Goal: Transaction & Acquisition: Purchase product/service

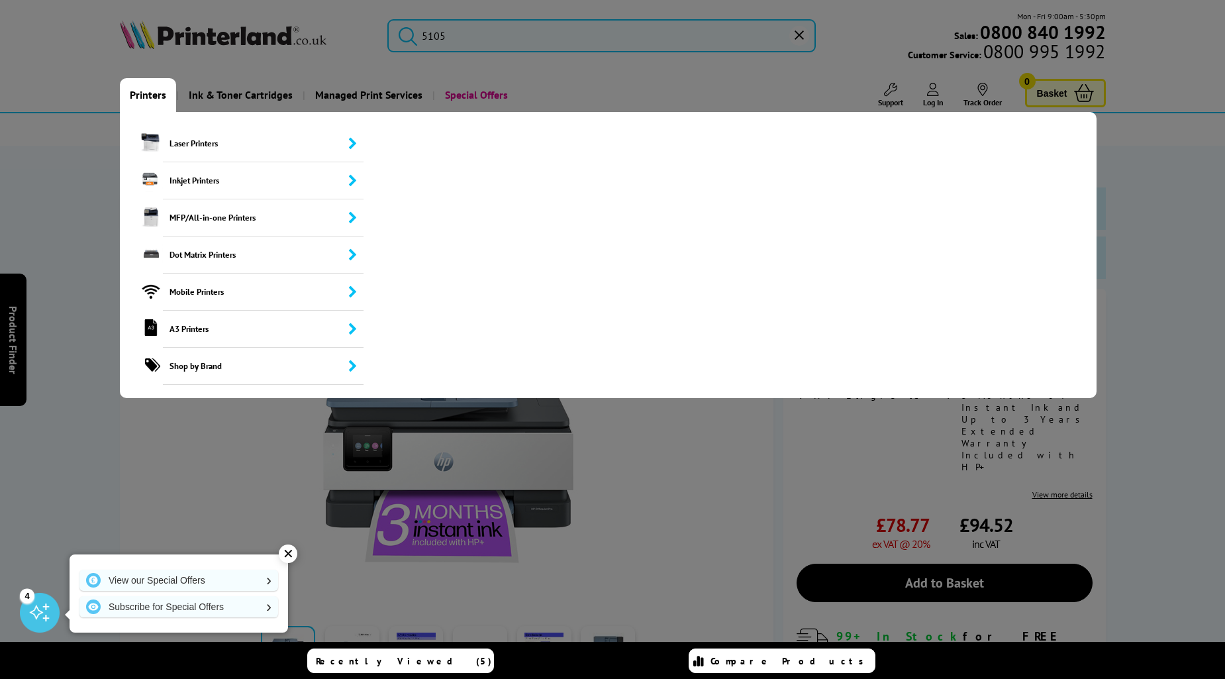
click at [148, 102] on link "Printers" at bounding box center [148, 95] width 56 height 34
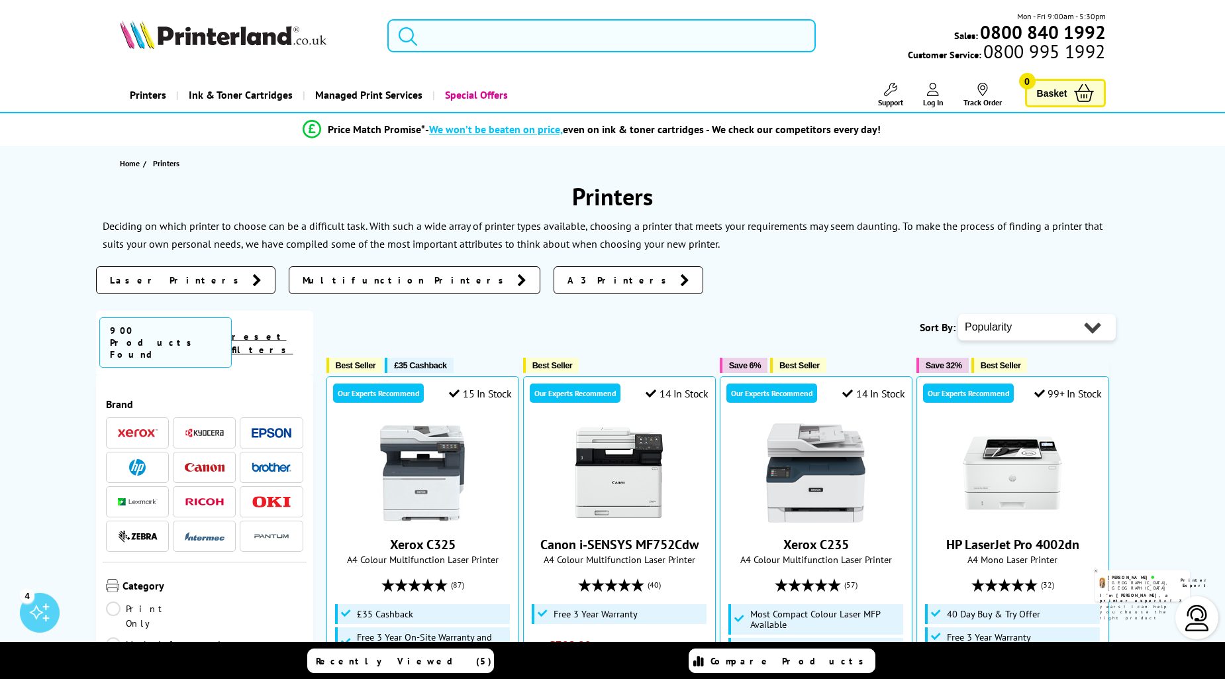
click at [512, 33] on input "search" at bounding box center [601, 35] width 429 height 33
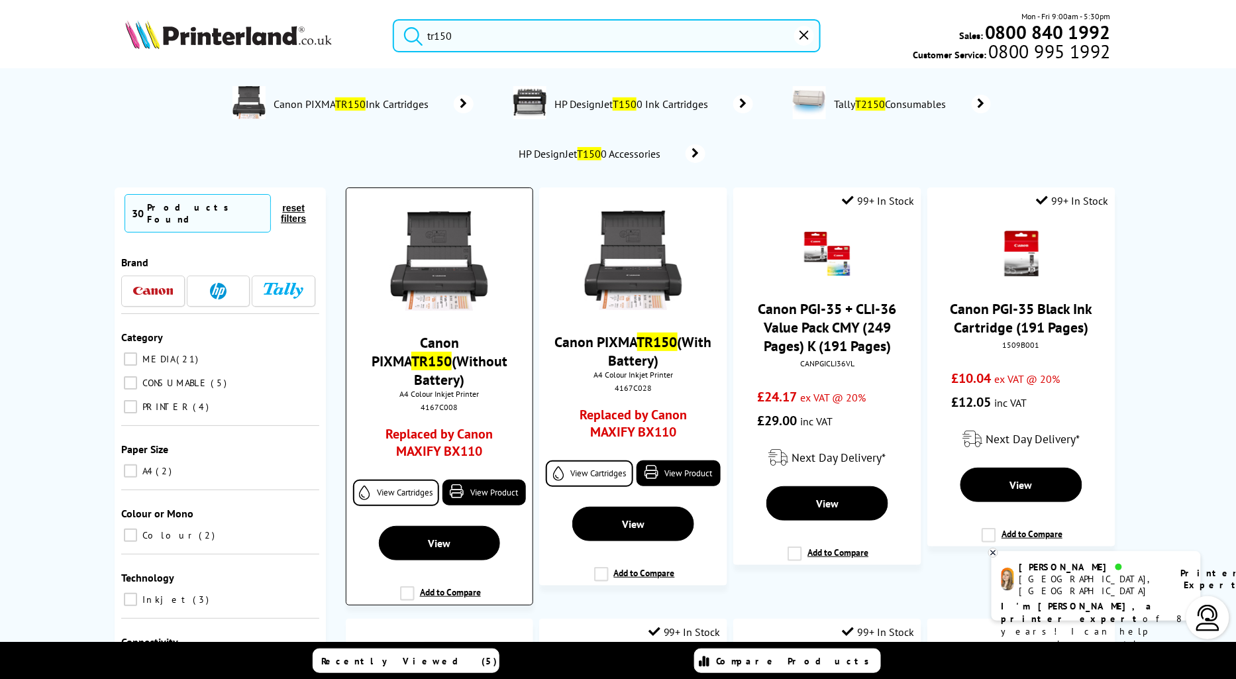
type input "tr150"
click at [448, 354] on link "Canon PIXMA TR150 (Without Battery)" at bounding box center [440, 361] width 136 height 56
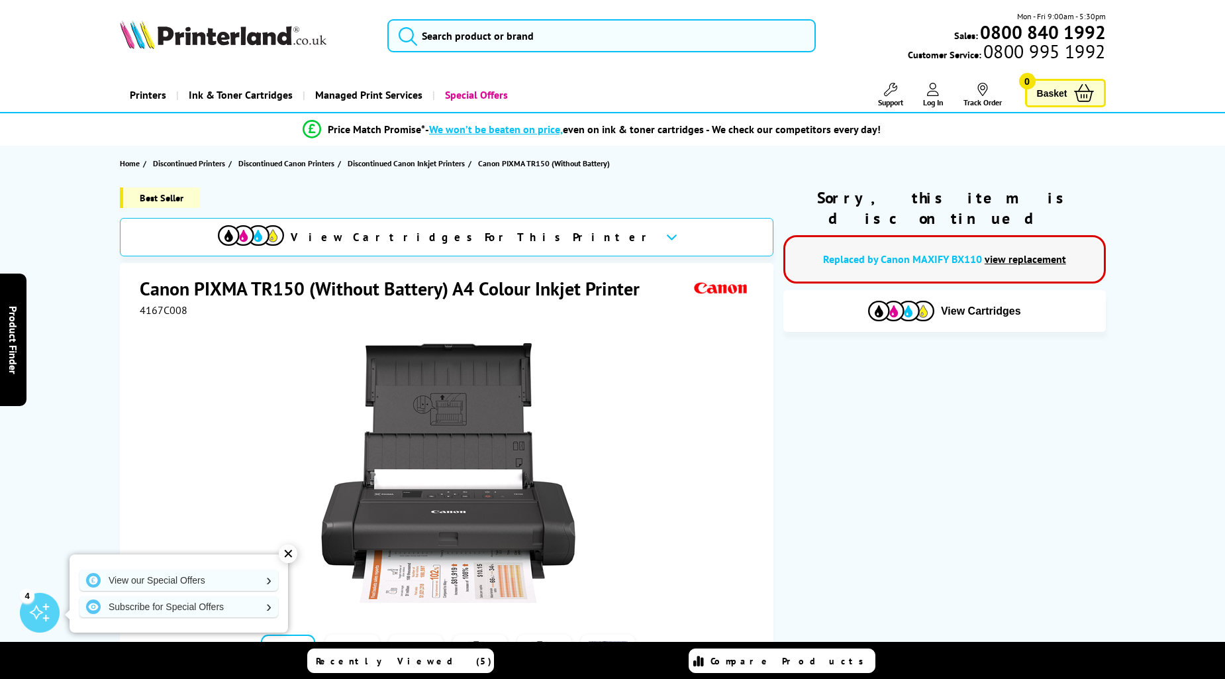
click at [1037, 252] on link "view replacement" at bounding box center [1025, 258] width 81 height 13
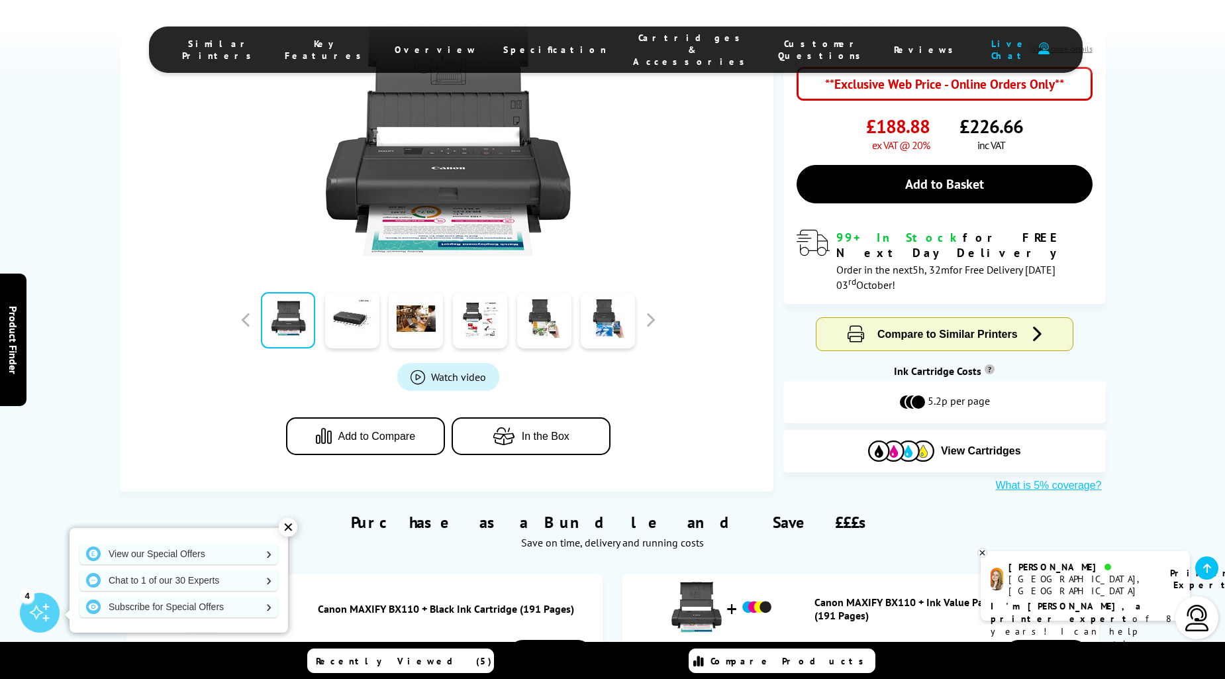
scroll to position [429, 0]
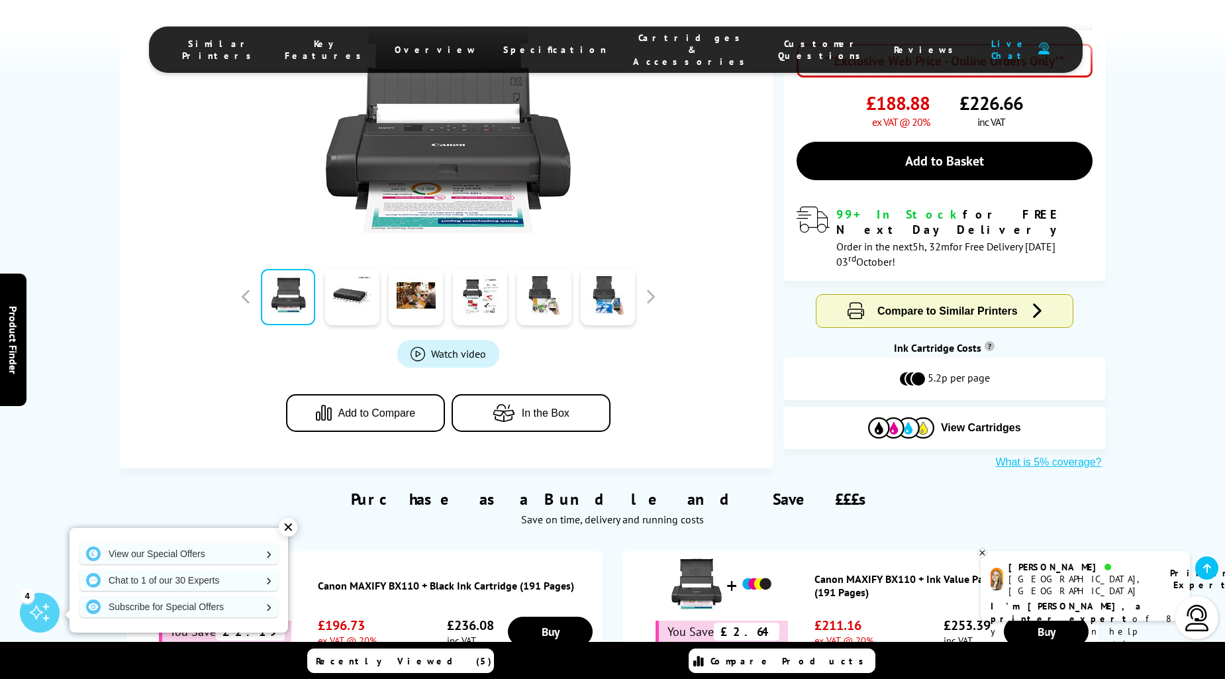
click at [650, 47] on span "Cartridges & Accessories" at bounding box center [692, 50] width 119 height 36
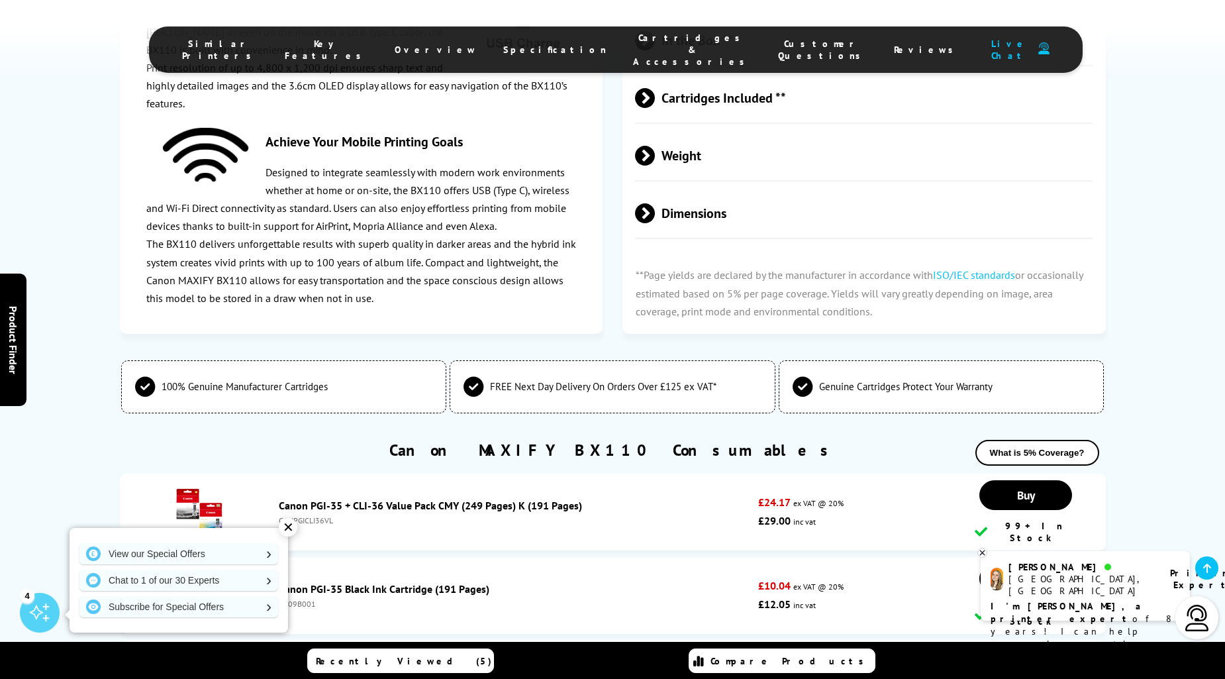
scroll to position [2965, 0]
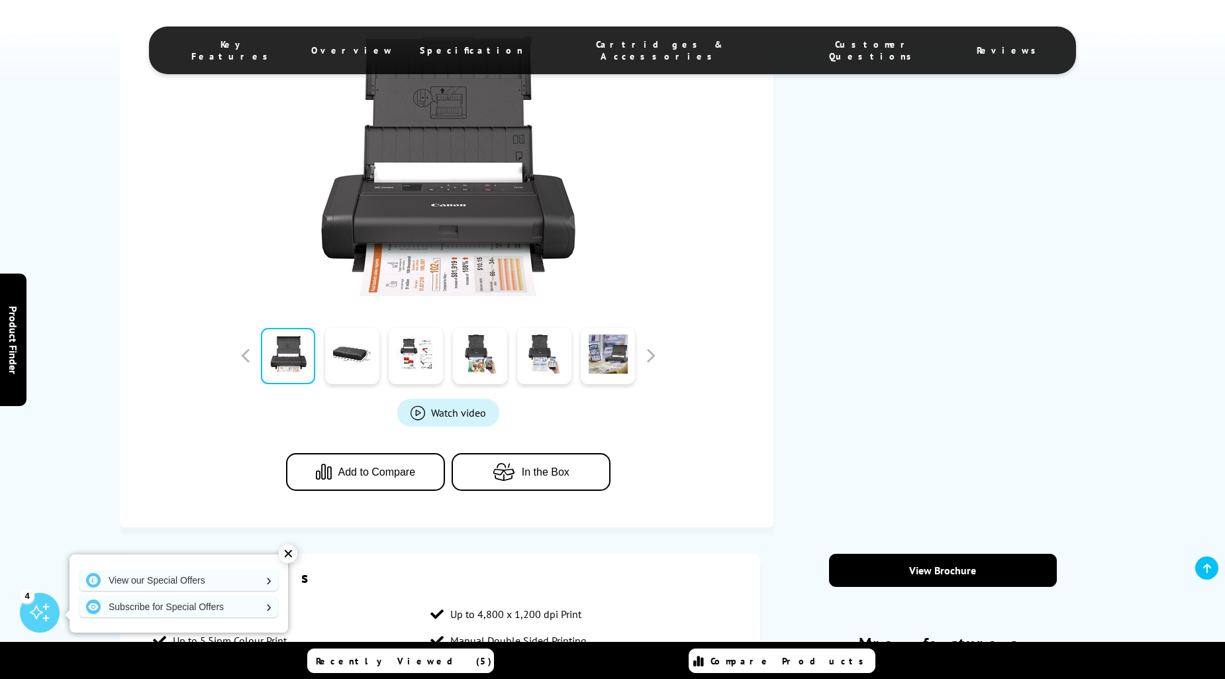
click at [641, 38] on span "Cartridges & Accessories" at bounding box center [660, 50] width 221 height 24
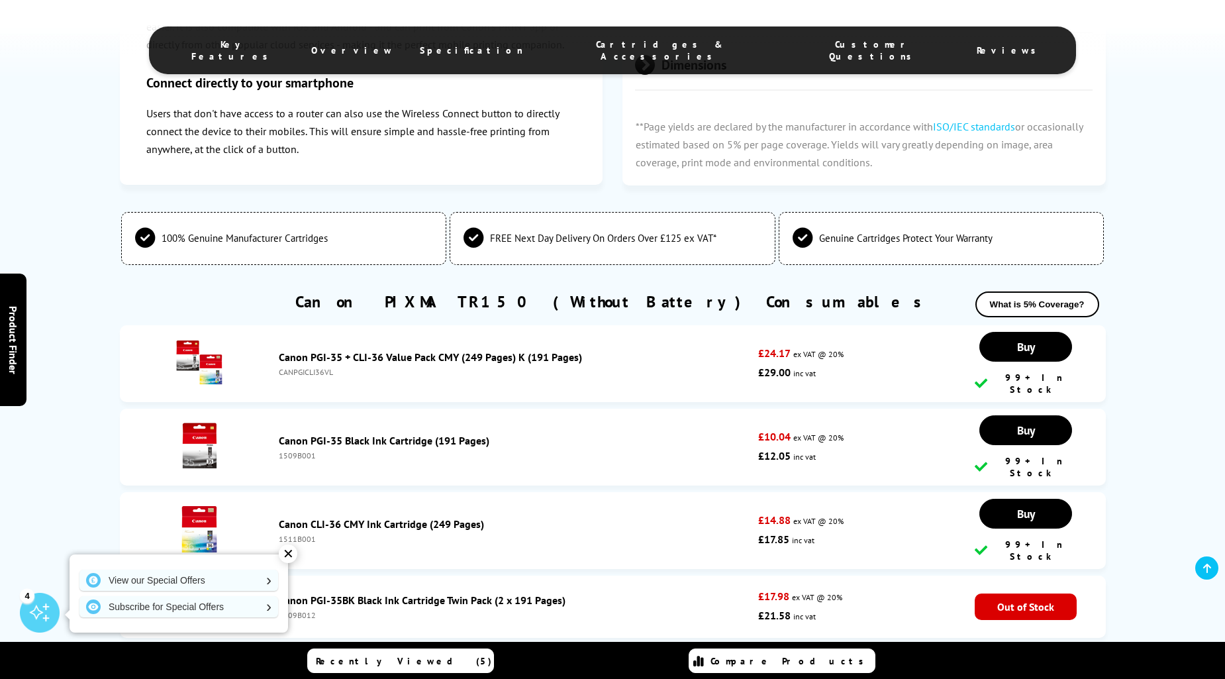
scroll to position [2269, 0]
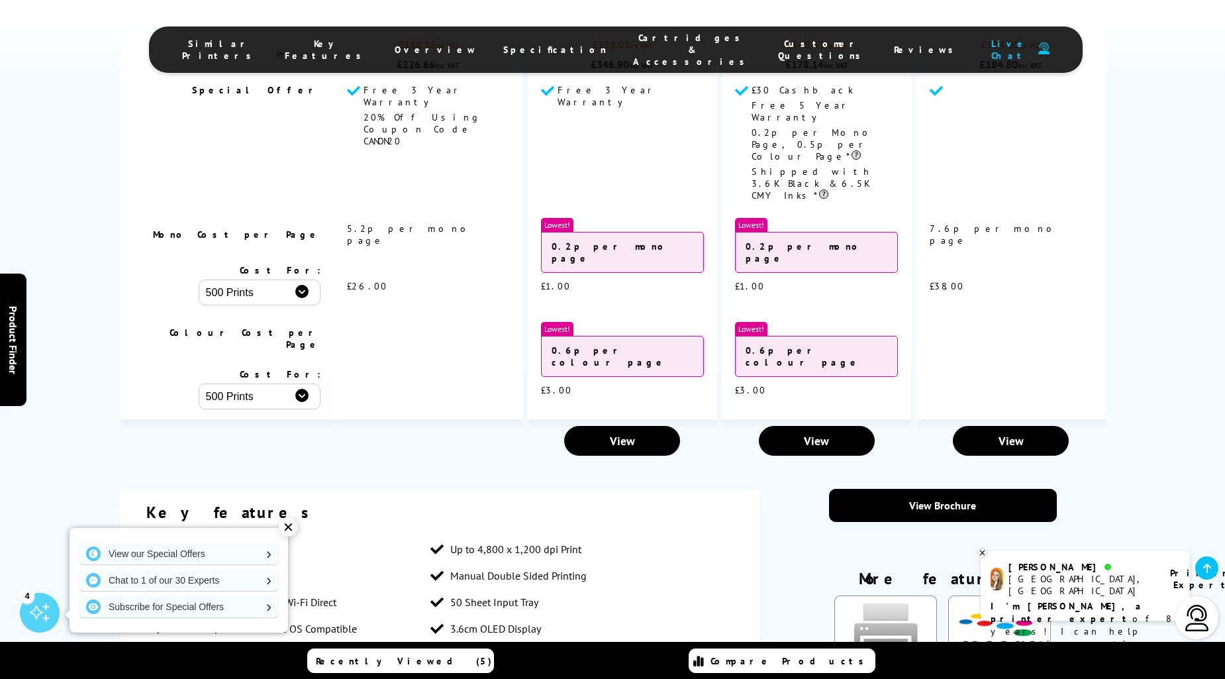
scroll to position [1303, 0]
